Goal: Use online tool/utility: Utilize a website feature to perform a specific function

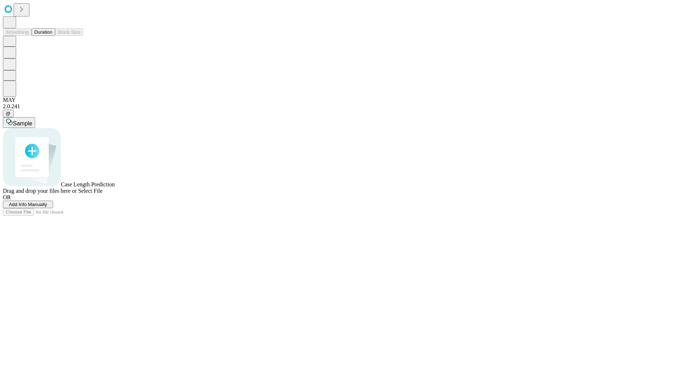
click at [52, 36] on button "Duration" at bounding box center [44, 32] width 24 height 8
click at [47, 207] on span "Add Info Manually" at bounding box center [28, 204] width 38 height 5
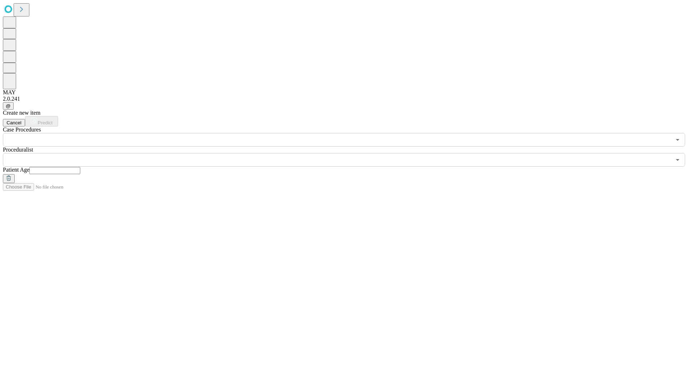
click at [80, 167] on input "text" at bounding box center [54, 170] width 51 height 7
type input "*"
click at [349, 153] on input "text" at bounding box center [337, 160] width 668 height 14
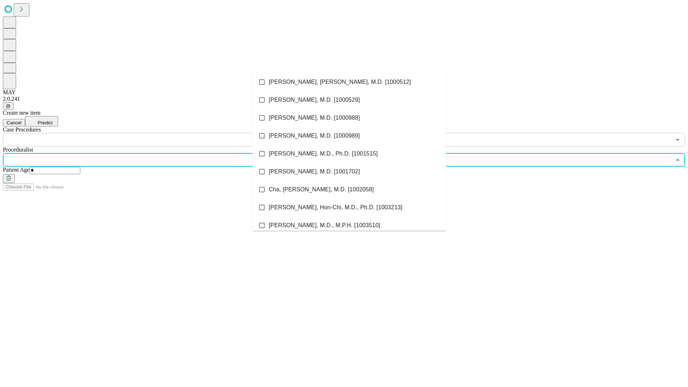
click at [349, 82] on li "[PERSON_NAME], [PERSON_NAME], M.D. [1000512]" at bounding box center [350, 82] width 194 height 18
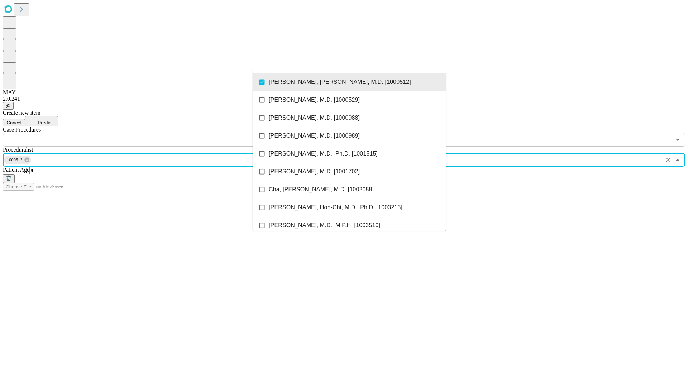
click at [151, 133] on input "text" at bounding box center [337, 140] width 668 height 14
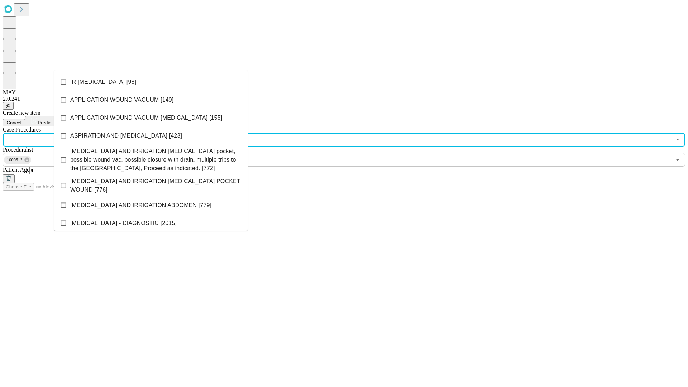
click at [151, 82] on li "IR [MEDICAL_DATA] [98]" at bounding box center [151, 82] width 194 height 18
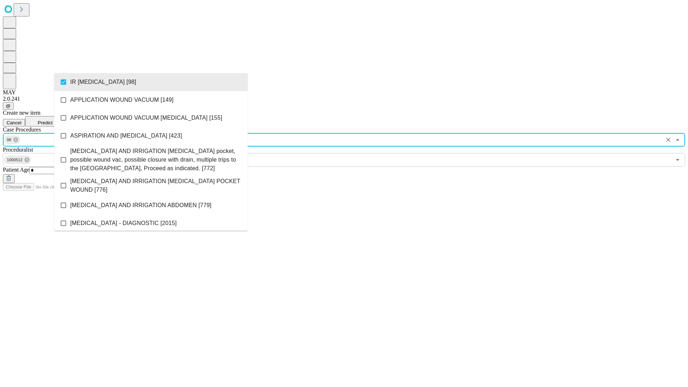
click at [52, 120] on span "Predict" at bounding box center [45, 122] width 15 height 5
